Goal: Task Accomplishment & Management: Manage account settings

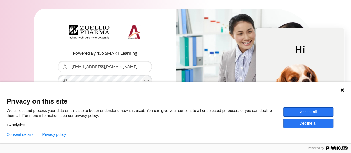
type input "[EMAIL_ADDRESS][DOMAIN_NAME]"
click at [321, 111] on button "Accept all" at bounding box center [308, 111] width 50 height 9
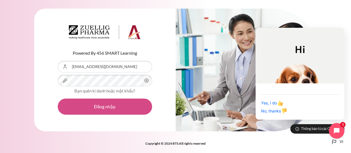
click at [128, 108] on button "Đăng nhập" at bounding box center [105, 107] width 94 height 16
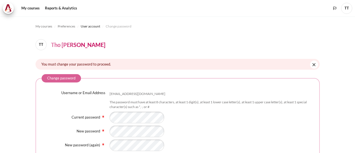
scroll to position [47, 0]
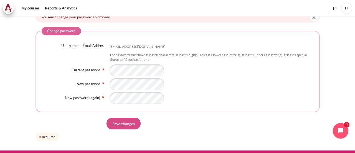
click at [135, 121] on input "Save changes" at bounding box center [124, 124] width 34 height 12
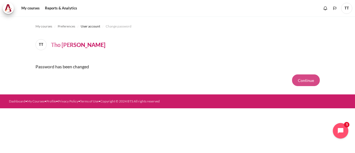
click at [298, 81] on button "Continue" at bounding box center [306, 80] width 28 height 12
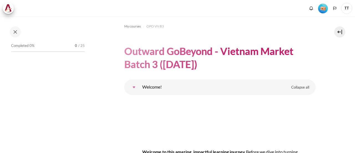
click at [311, 66] on h1 "Outward GoBeyond - Vietnam Market Batch 3 (Oct 2025)" at bounding box center [220, 58] width 192 height 26
